Goal: Task Accomplishment & Management: Use online tool/utility

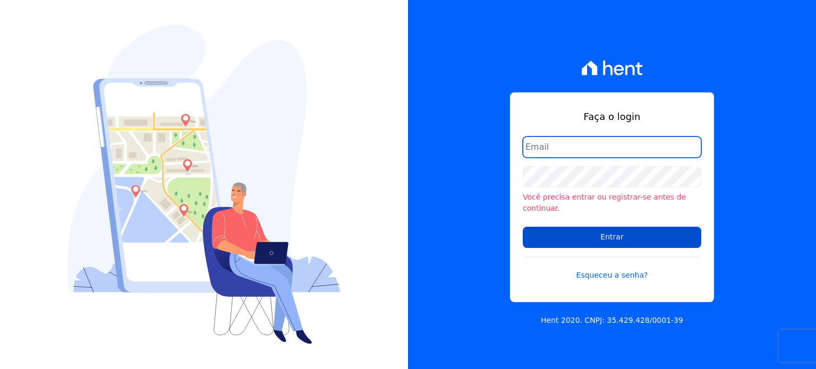
type input "melissa@quattroconstrutora.com.br"
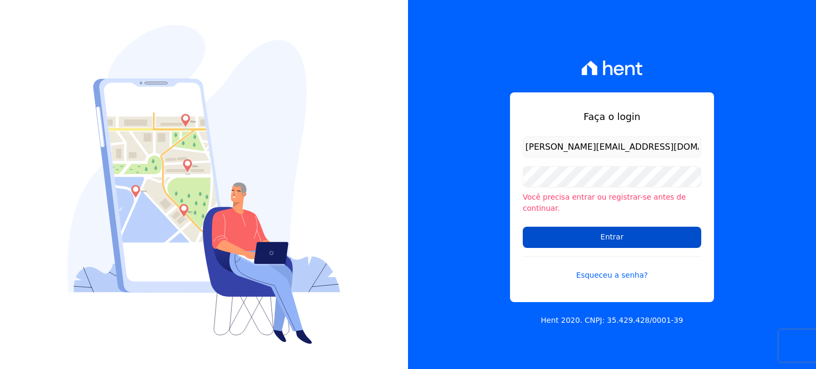
click at [605, 231] on input "Entrar" at bounding box center [612, 237] width 179 height 21
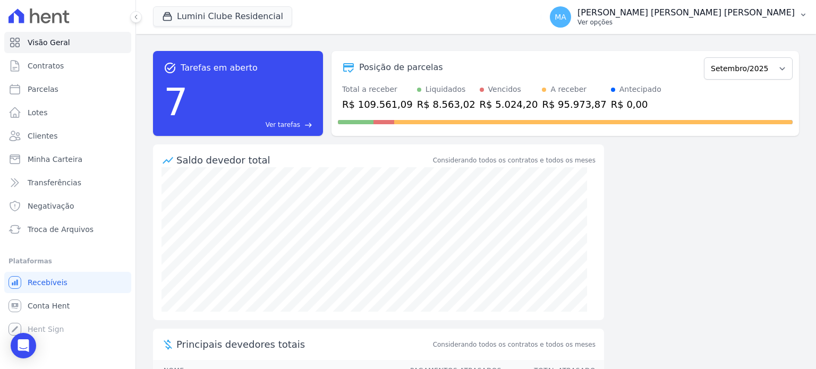
click at [729, 20] on p "Ver opções" at bounding box center [686, 22] width 217 height 9
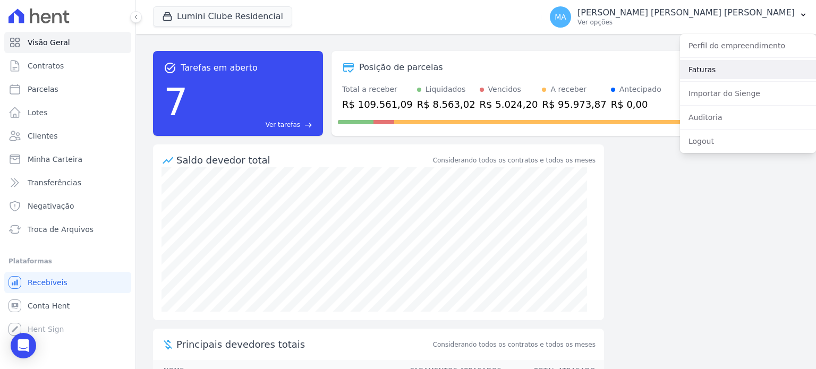
click at [711, 73] on link "Faturas" at bounding box center [748, 69] width 136 height 19
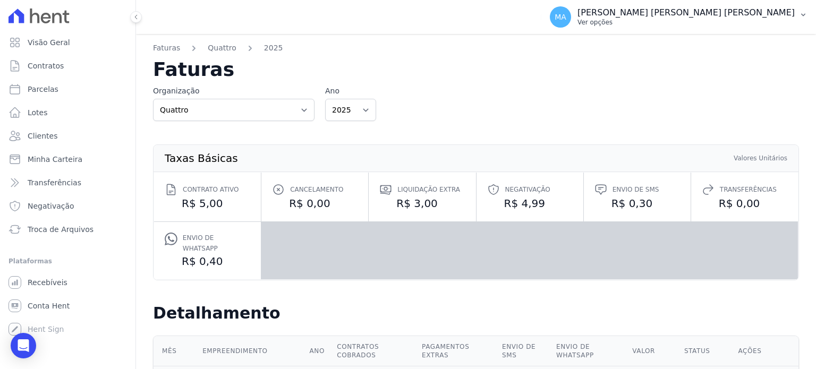
click at [741, 22] on p "Ver opções" at bounding box center [686, 22] width 217 height 9
click at [405, 102] on div "Organização Quattro Ano 2025 2024 2023" at bounding box center [476, 104] width 646 height 36
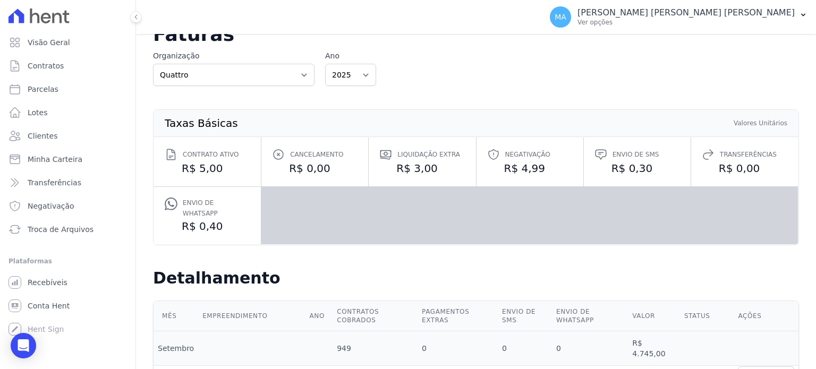
scroll to position [53, 0]
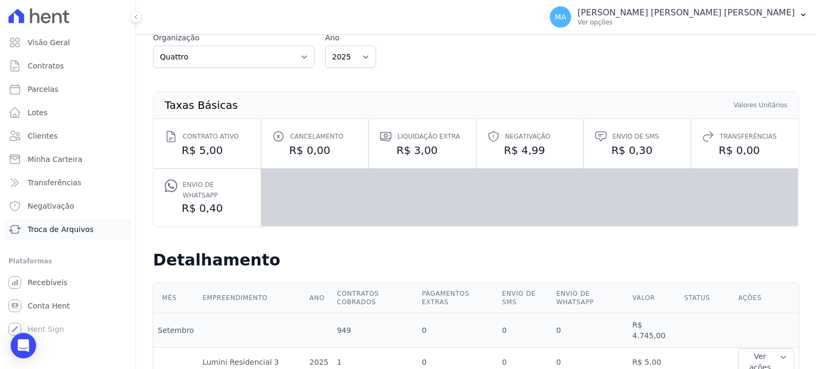
click at [70, 233] on span "Troca de Arquivos" at bounding box center [61, 229] width 66 height 11
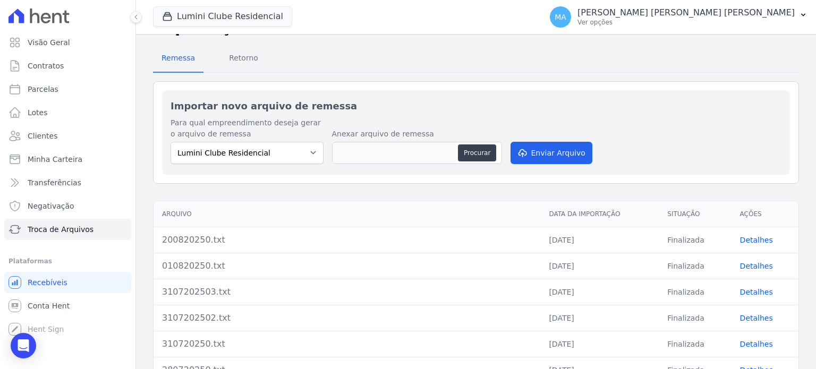
scroll to position [106, 0]
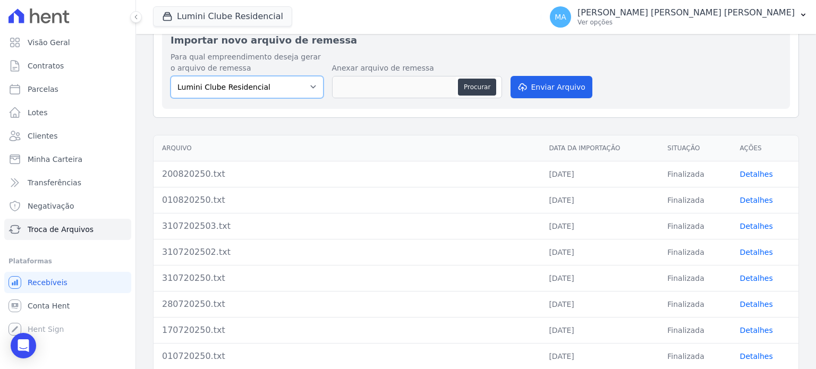
click at [316, 86] on select "Lumini Clube Residencial" at bounding box center [247, 87] width 153 height 22
click at [171, 76] on select "Lumini Clube Residencial" at bounding box center [247, 87] width 153 height 22
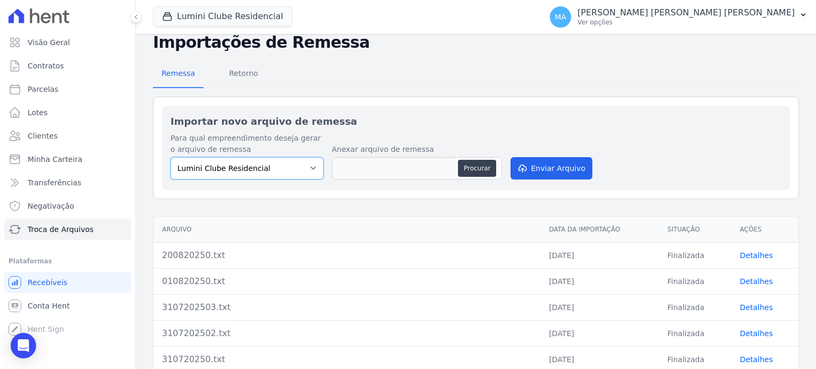
scroll to position [0, 0]
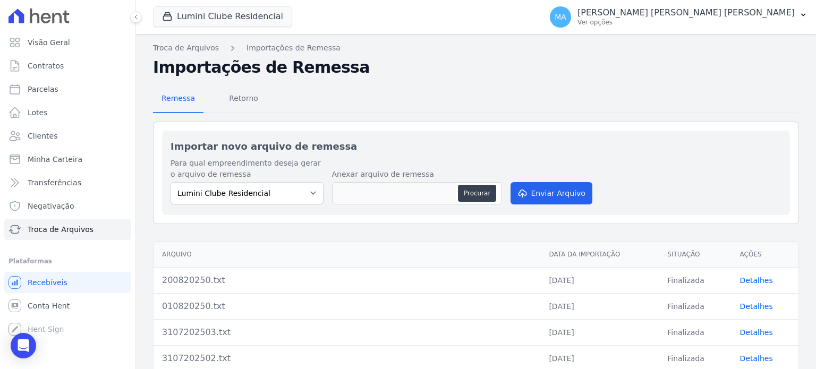
click at [457, 198] on div "Procurar" at bounding box center [417, 193] width 170 height 22
click at [485, 191] on button "Procurar" at bounding box center [477, 193] width 38 height 17
type input "020920250.txt"
click at [555, 193] on button "Enviar Arquivo" at bounding box center [552, 193] width 82 height 22
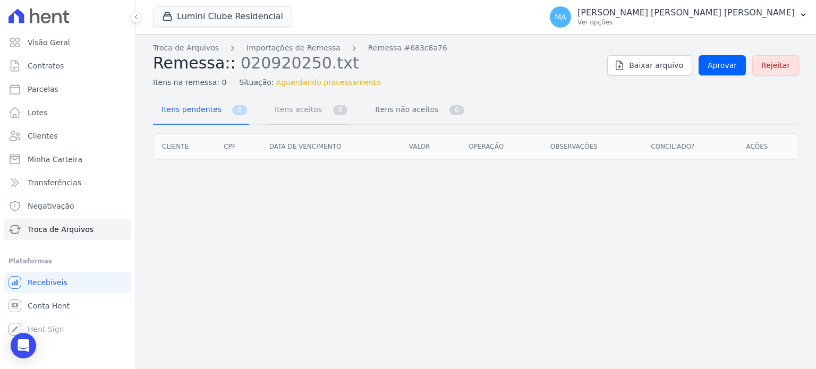
click at [281, 120] on span "Itens aceitos" at bounding box center [296, 109] width 56 height 21
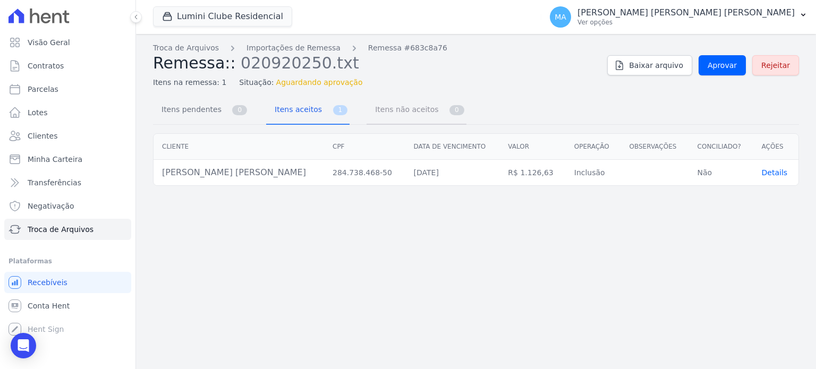
click at [395, 119] on span "Itens não aceitos" at bounding box center [405, 109] width 72 height 21
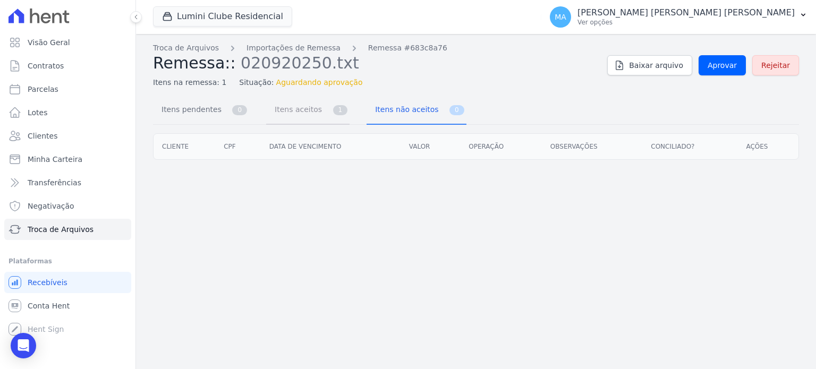
click at [306, 117] on span "Itens aceitos" at bounding box center [296, 109] width 56 height 21
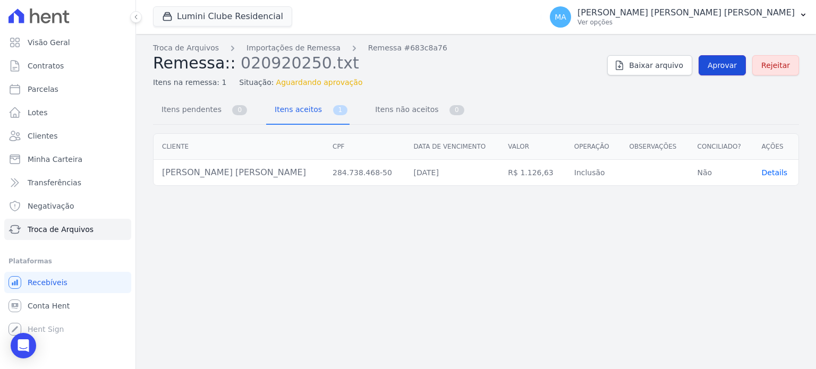
click at [737, 67] on span "Aprovar" at bounding box center [722, 65] width 29 height 11
click at [770, 177] on td "Details" at bounding box center [776, 173] width 45 height 26
click at [770, 175] on span "Details" at bounding box center [775, 172] width 26 height 9
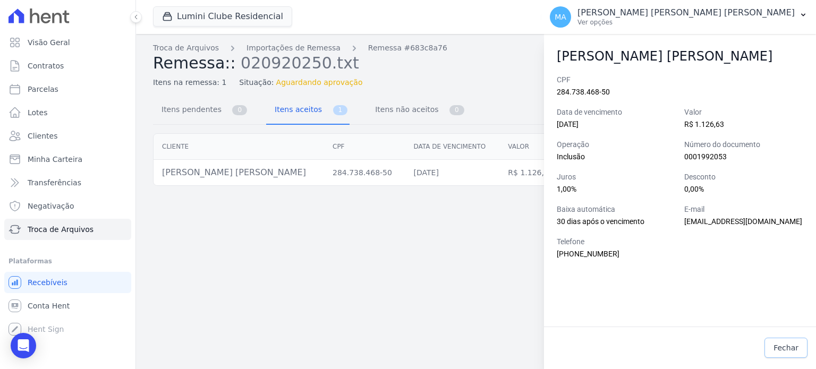
click at [790, 349] on span "Fechar" at bounding box center [786, 348] width 25 height 11
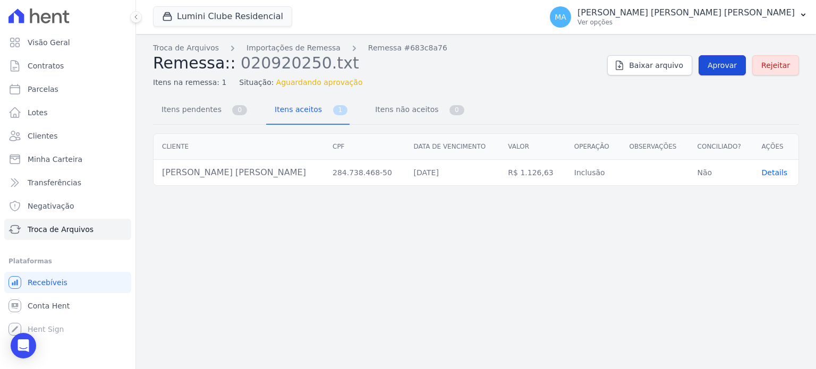
click at [727, 64] on span "Aprovar" at bounding box center [722, 65] width 29 height 11
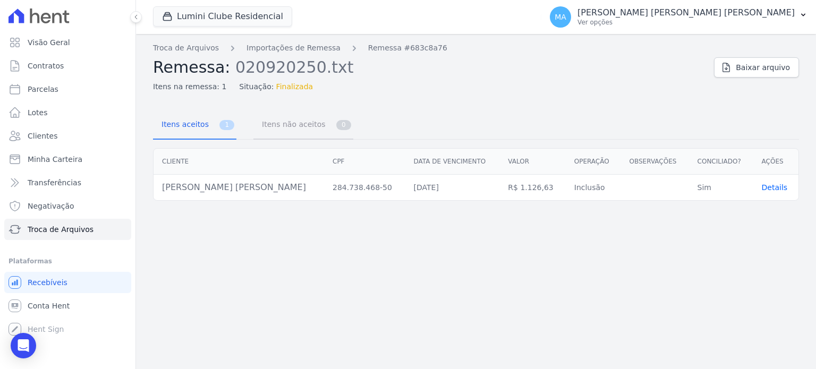
click at [265, 120] on span "Itens não aceitos" at bounding box center [292, 124] width 72 height 21
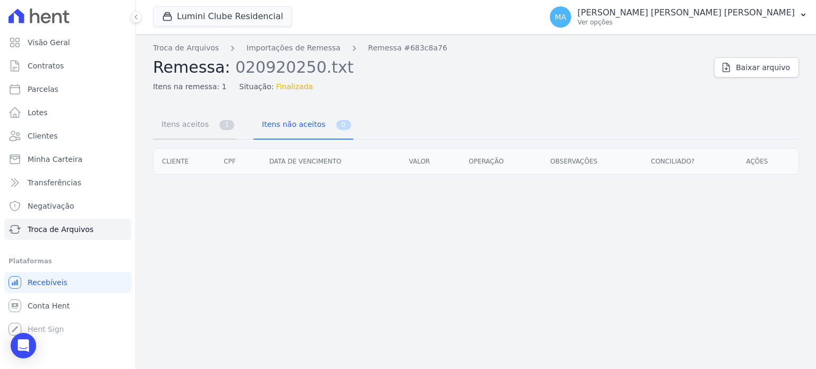
click at [189, 126] on span "Itens aceitos" at bounding box center [183, 124] width 56 height 21
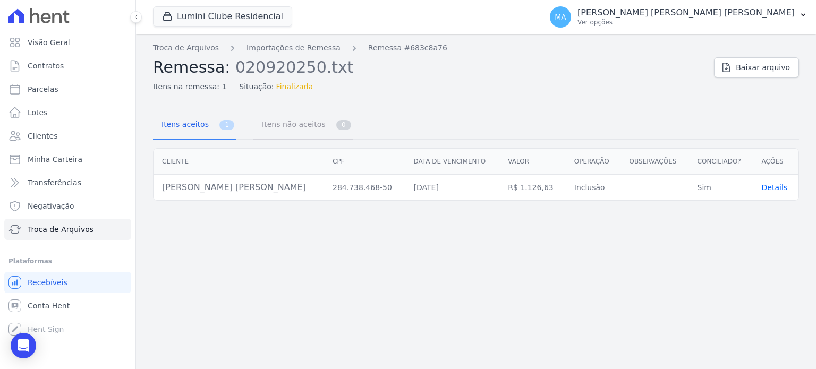
click at [287, 127] on span "Itens não aceitos" at bounding box center [292, 124] width 72 height 21
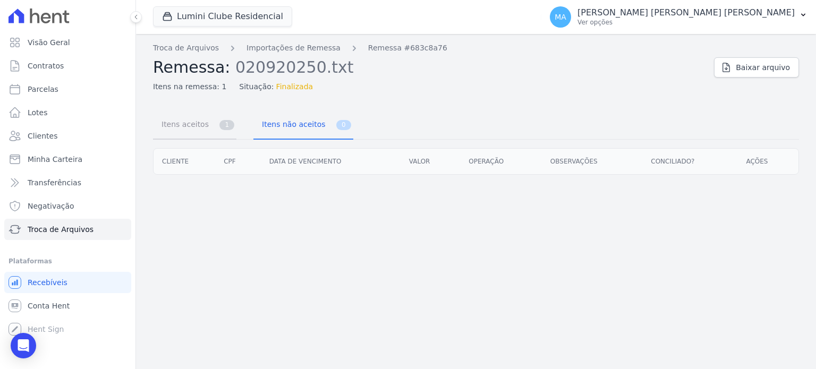
click at [179, 117] on span "Itens aceitos" at bounding box center [183, 124] width 56 height 21
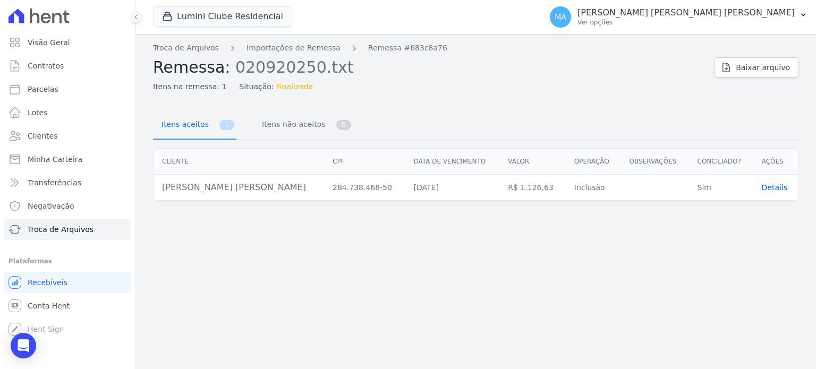
click at [285, 89] on span "Finalizada" at bounding box center [294, 86] width 37 height 11
click at [453, 98] on div "Troca de Arquivos Importações de Remessa Remessa #683c8a76 Remessa: 020920250.t…" at bounding box center [476, 201] width 680 height 335
click at [59, 227] on span "Troca de Arquivos" at bounding box center [61, 229] width 66 height 11
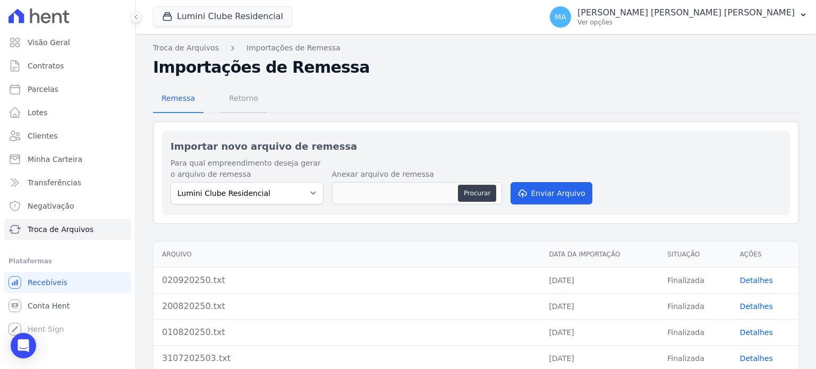
click at [232, 103] on span "Retorno" at bounding box center [244, 98] width 42 height 21
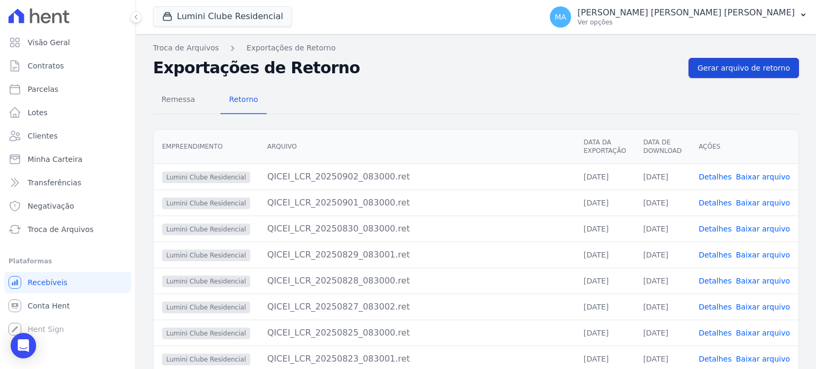
click at [728, 68] on span "Gerar arquivo de retorno" at bounding box center [744, 68] width 92 height 11
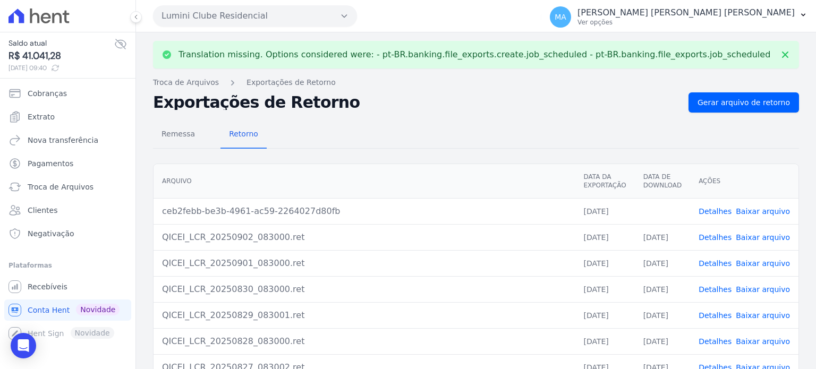
click at [750, 212] on link "Baixar arquivo" at bounding box center [763, 211] width 54 height 9
